Goal: Find specific page/section: Find specific page/section

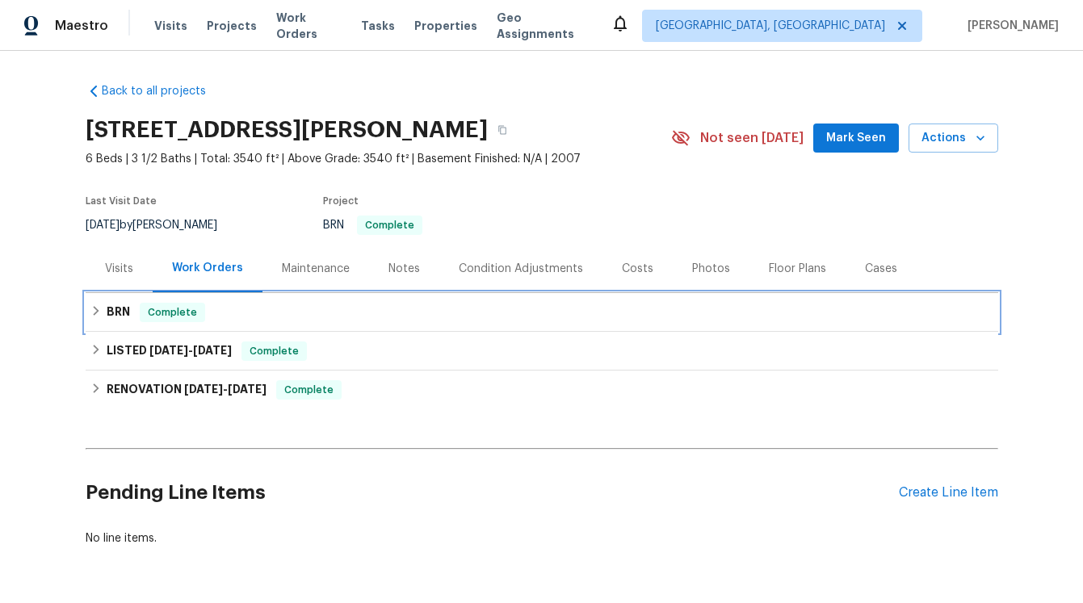
click at [122, 312] on h6 "BRN" at bounding box center [118, 312] width 23 height 19
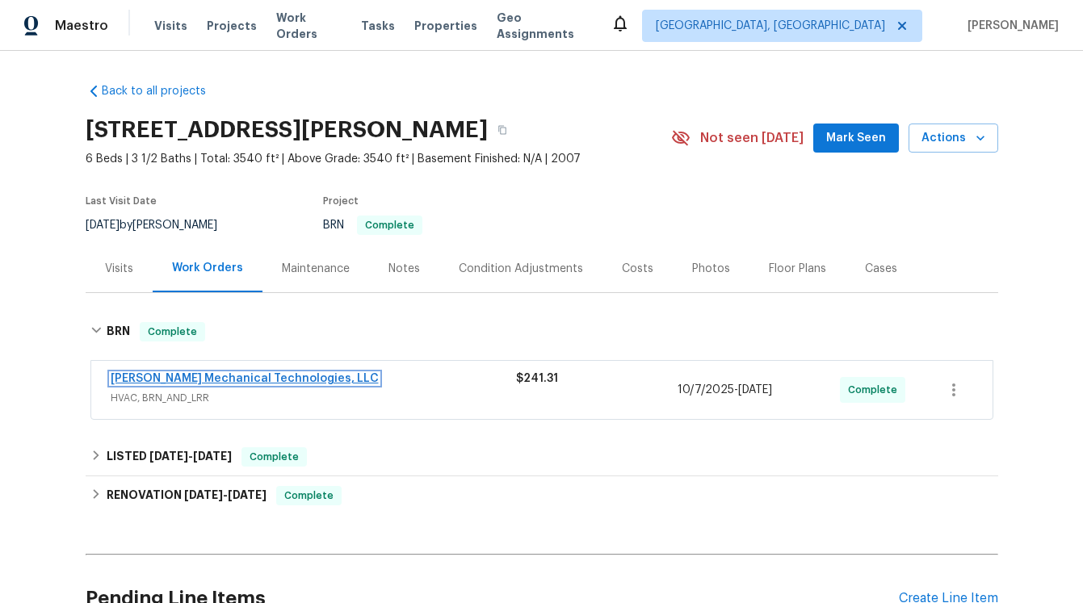
click at [170, 373] on link "[PERSON_NAME] Mechanical Technologies, LLC" at bounding box center [245, 378] width 268 height 11
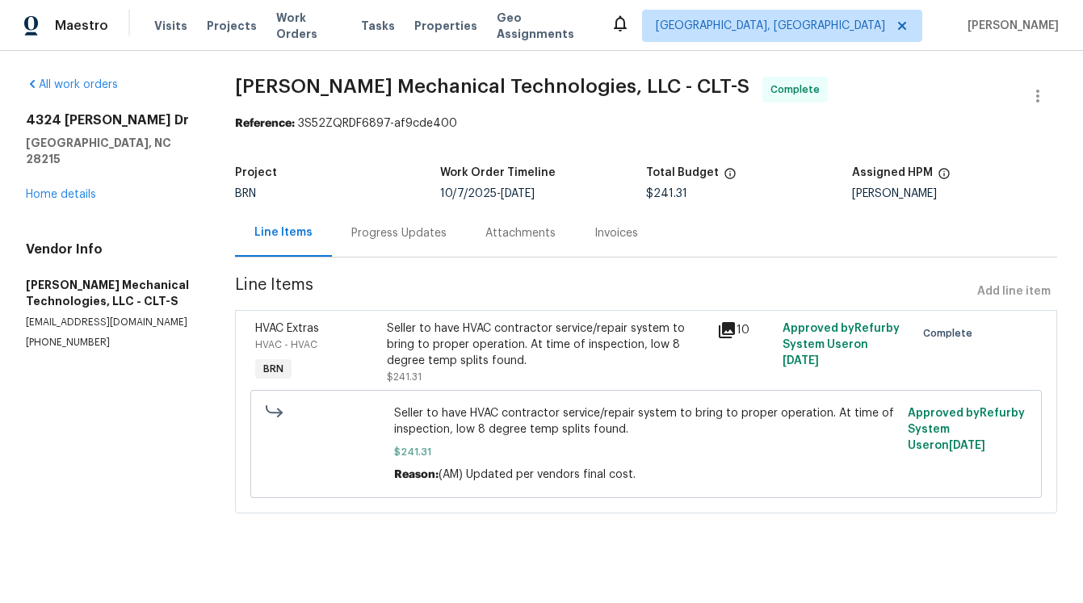
click at [535, 237] on div "Attachments" at bounding box center [520, 233] width 70 height 16
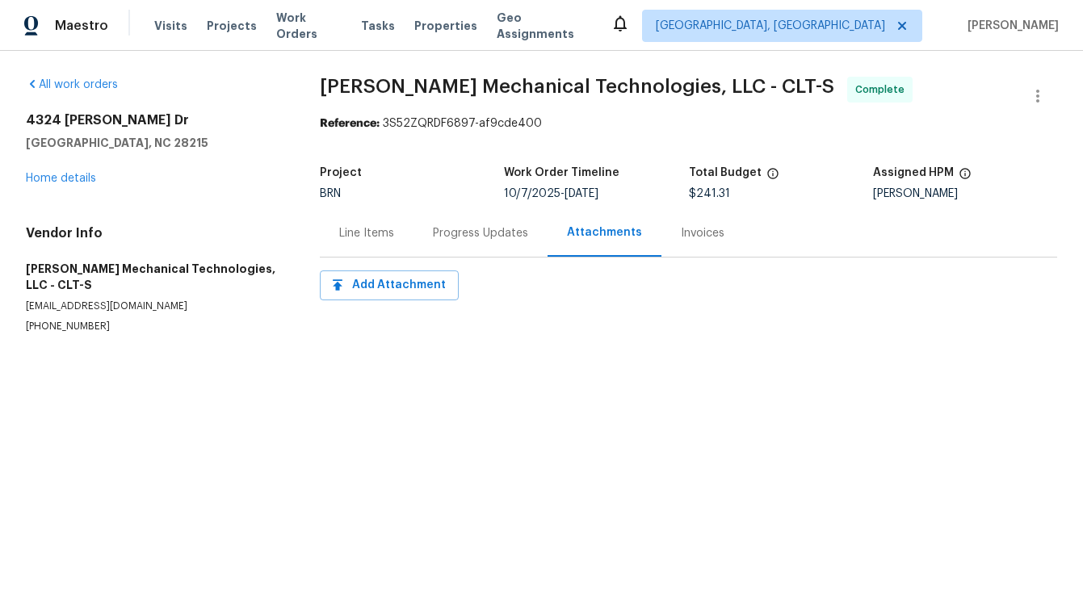
click at [701, 238] on div "Invoices" at bounding box center [703, 233] width 44 height 16
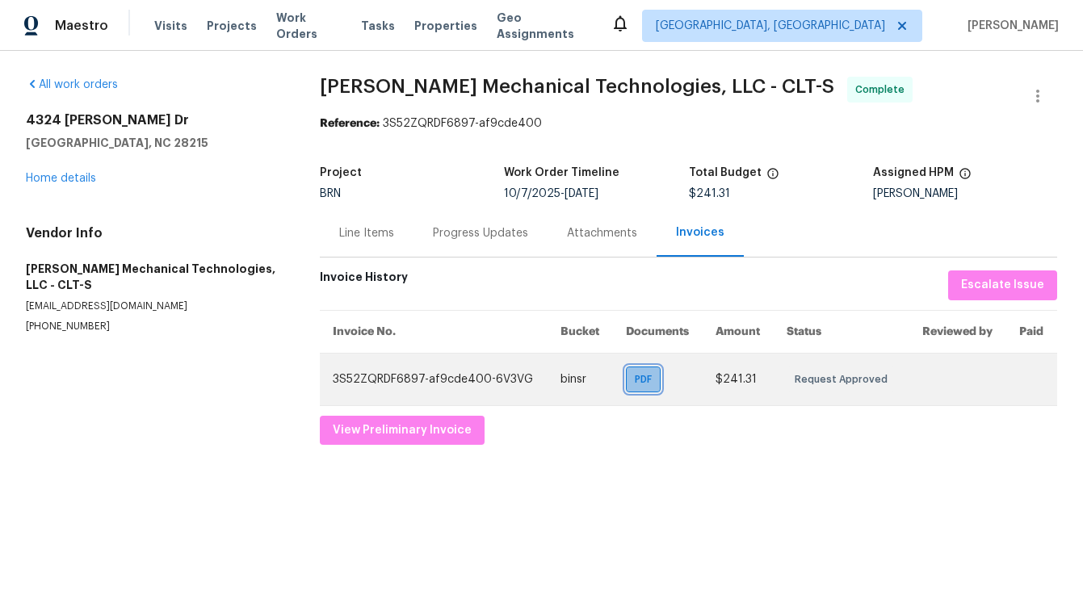
click at [645, 379] on span "PDF" at bounding box center [646, 379] width 23 height 16
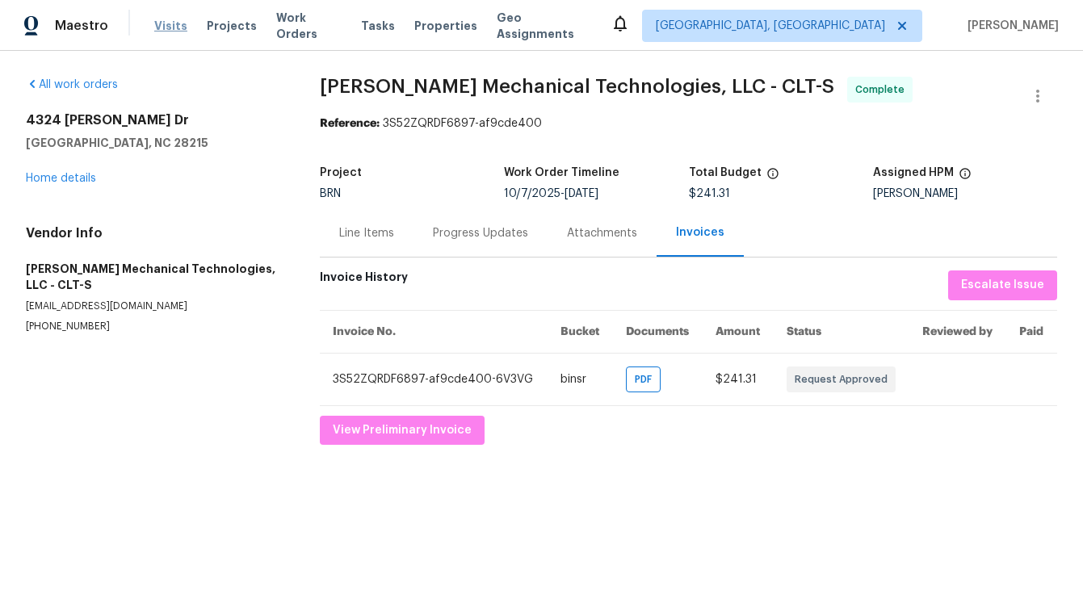
click at [168, 25] on span "Visits" at bounding box center [170, 26] width 33 height 16
